Goal: Feedback & Contribution: Contribute content

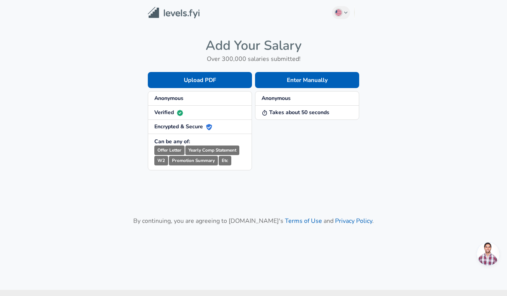
click at [292, 89] on div "Enter Manually Anonymous Takes about 50 seconds" at bounding box center [305, 115] width 107 height 111
click at [302, 83] on button "Enter Manually" at bounding box center [307, 80] width 104 height 16
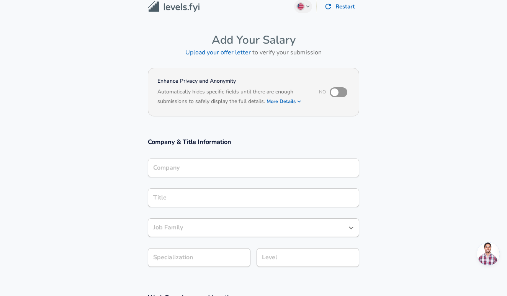
click at [227, 177] on div "Company" at bounding box center [253, 168] width 211 height 19
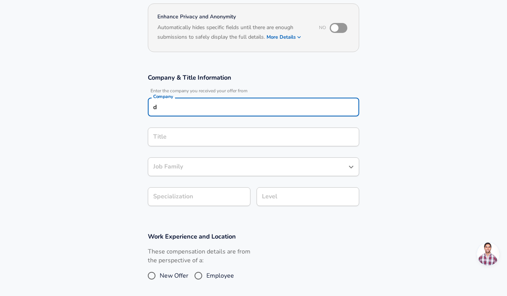
scroll to position [72, 0]
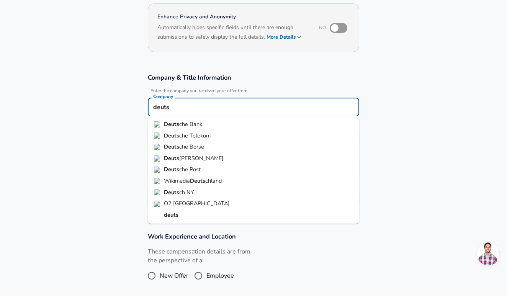
click at [207, 124] on li "Deuts che Bank" at bounding box center [253, 124] width 211 height 11
type input "Deutsche Bank"
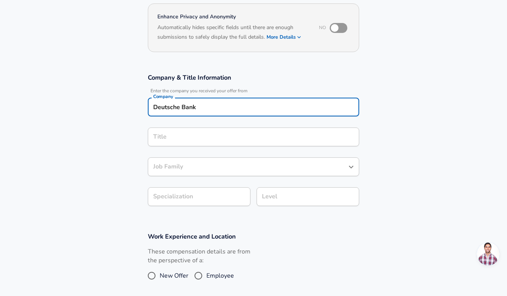
scroll to position [87, 0]
click at [193, 137] on input "Title" at bounding box center [253, 137] width 204 height 12
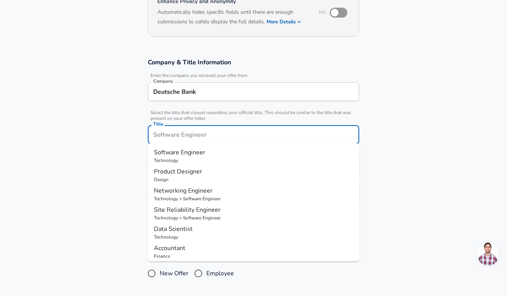
click at [180, 155] on span "Software Engineer" at bounding box center [179, 152] width 51 height 8
type input "Software Engineer"
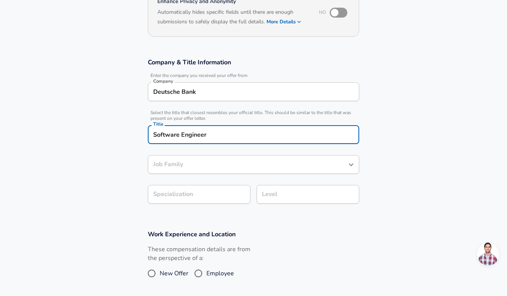
type input "Software Engineer"
click at [180, 158] on div "Job Family Software Engineer Job Family" at bounding box center [253, 165] width 211 height 21
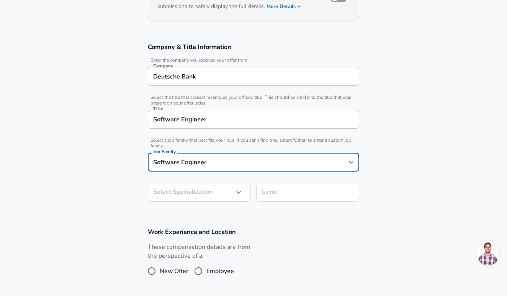
scroll to position [126, 0]
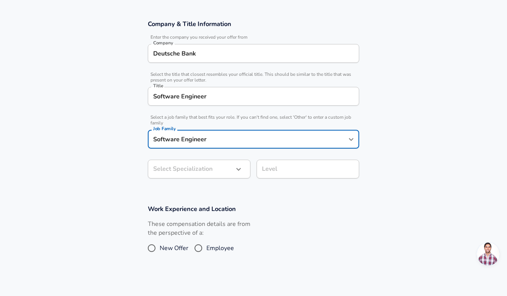
click at [190, 170] on body "English ([GEOGRAPHIC_DATA]) Change Restart Add Your Salary Upload your offer le…" at bounding box center [253, 22] width 507 height 296
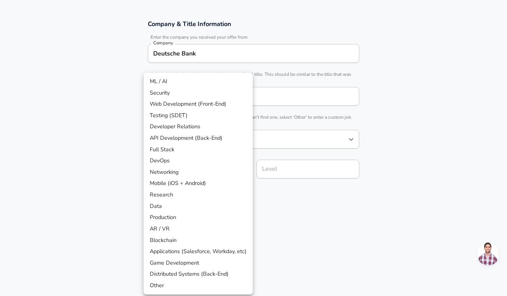
click at [284, 197] on div at bounding box center [253, 148] width 507 height 296
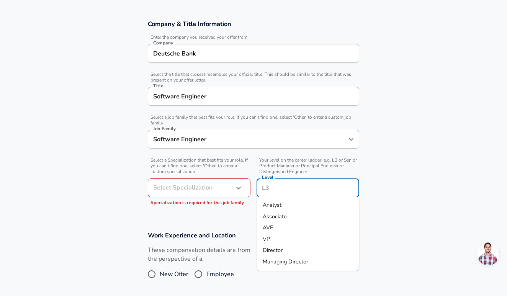
scroll to position [141, 0]
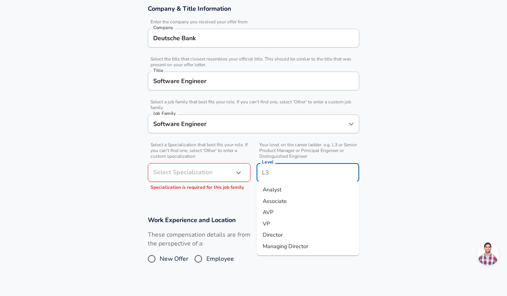
click at [274, 173] on input "Level" at bounding box center [308, 173] width 96 height 12
click at [307, 191] on li "Analyst" at bounding box center [308, 189] width 103 height 11
type input "Analyst"
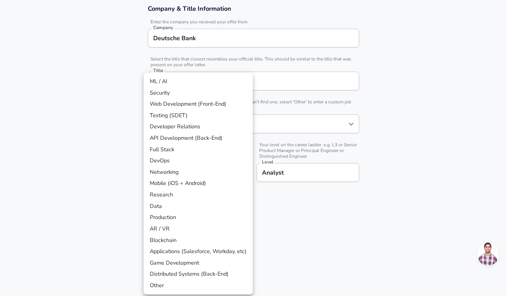
click at [218, 155] on body "English ([GEOGRAPHIC_DATA]) Change Restart Add Your Salary Upload your offer le…" at bounding box center [253, 7] width 507 height 296
click at [211, 136] on li "API Development (Back-End)" at bounding box center [198, 137] width 109 height 11
type input "API Development (Back-End)"
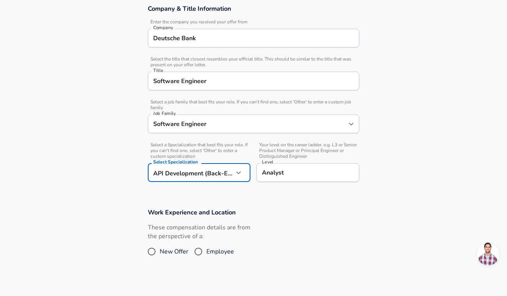
scroll to position [206, 0]
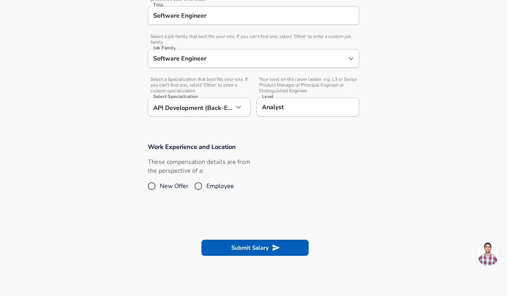
click at [174, 178] on div "These compensation details are from the perspective of a: New Offer Employee" at bounding box center [199, 178] width 103 height 41
click at [165, 181] on span "New Offer" at bounding box center [174, 185] width 29 height 9
click at [160, 181] on input "New Offer" at bounding box center [152, 186] width 16 height 12
radio input "true"
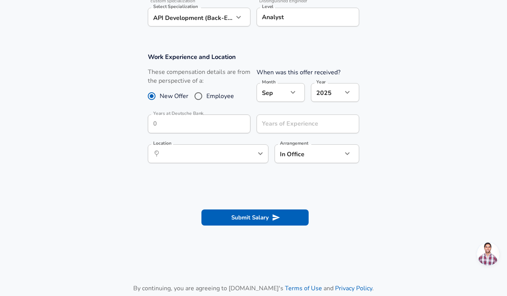
scroll to position [305, 0]
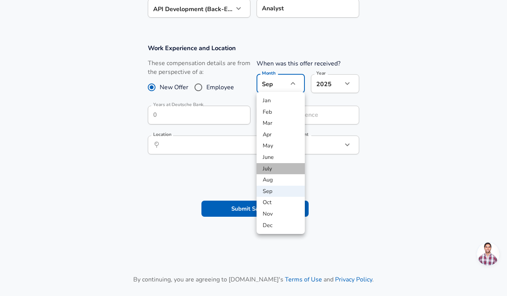
click at [274, 168] on li "July" at bounding box center [281, 168] width 48 height 11
type input "7"
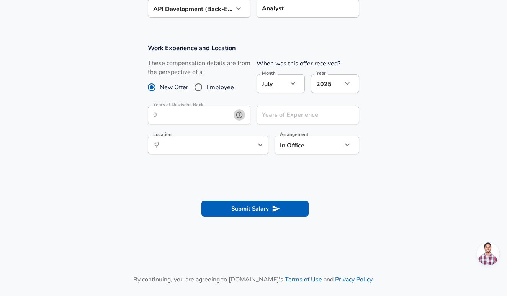
click at [234, 116] on button "help" at bounding box center [239, 114] width 11 height 11
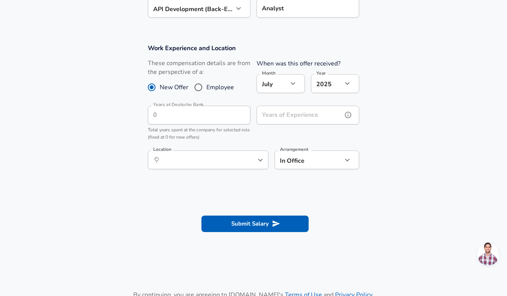
click at [280, 116] on input "Years of Experience" at bounding box center [300, 115] width 86 height 19
type input "1"
click at [174, 164] on div "​ Location" at bounding box center [208, 159] width 121 height 19
type input "0.5"
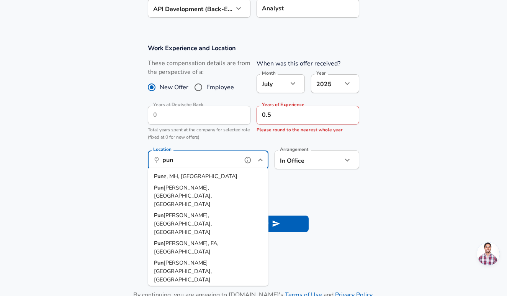
click at [209, 175] on li "Pun e, MH, [GEOGRAPHIC_DATA]" at bounding box center [208, 176] width 121 height 11
type input "Pune, MH, [GEOGRAPHIC_DATA]"
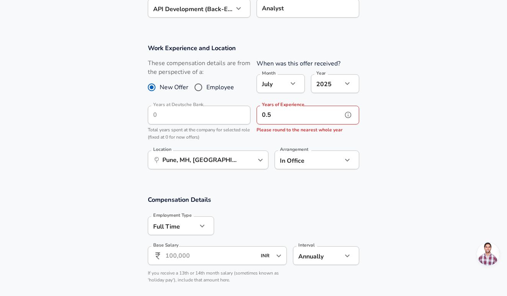
click at [287, 121] on input "0.5" at bounding box center [300, 115] width 86 height 19
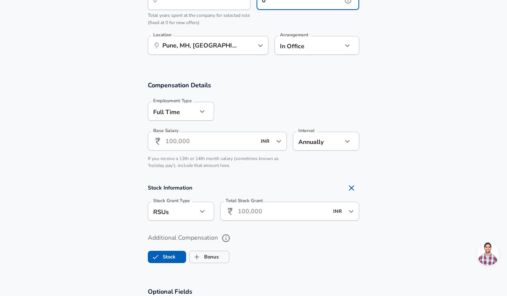
scroll to position [419, 0]
type input "0"
click at [204, 151] on div "Base Salary ​ INR ​ Base Salary" at bounding box center [217, 142] width 139 height 21
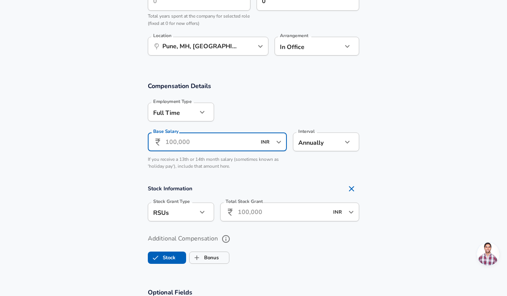
click at [191, 140] on input "Base Salary" at bounding box center [210, 141] width 91 height 19
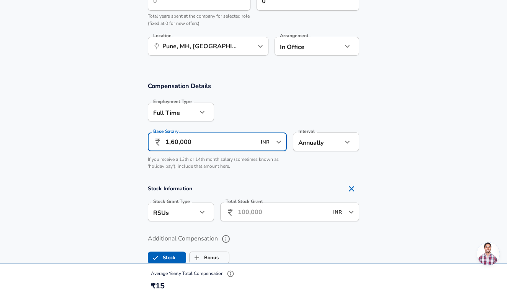
type input "16,00,000"
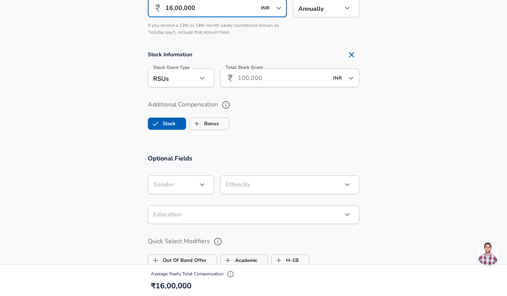
scroll to position [486, 0]
